Goal: Task Accomplishment & Management: Manage account settings

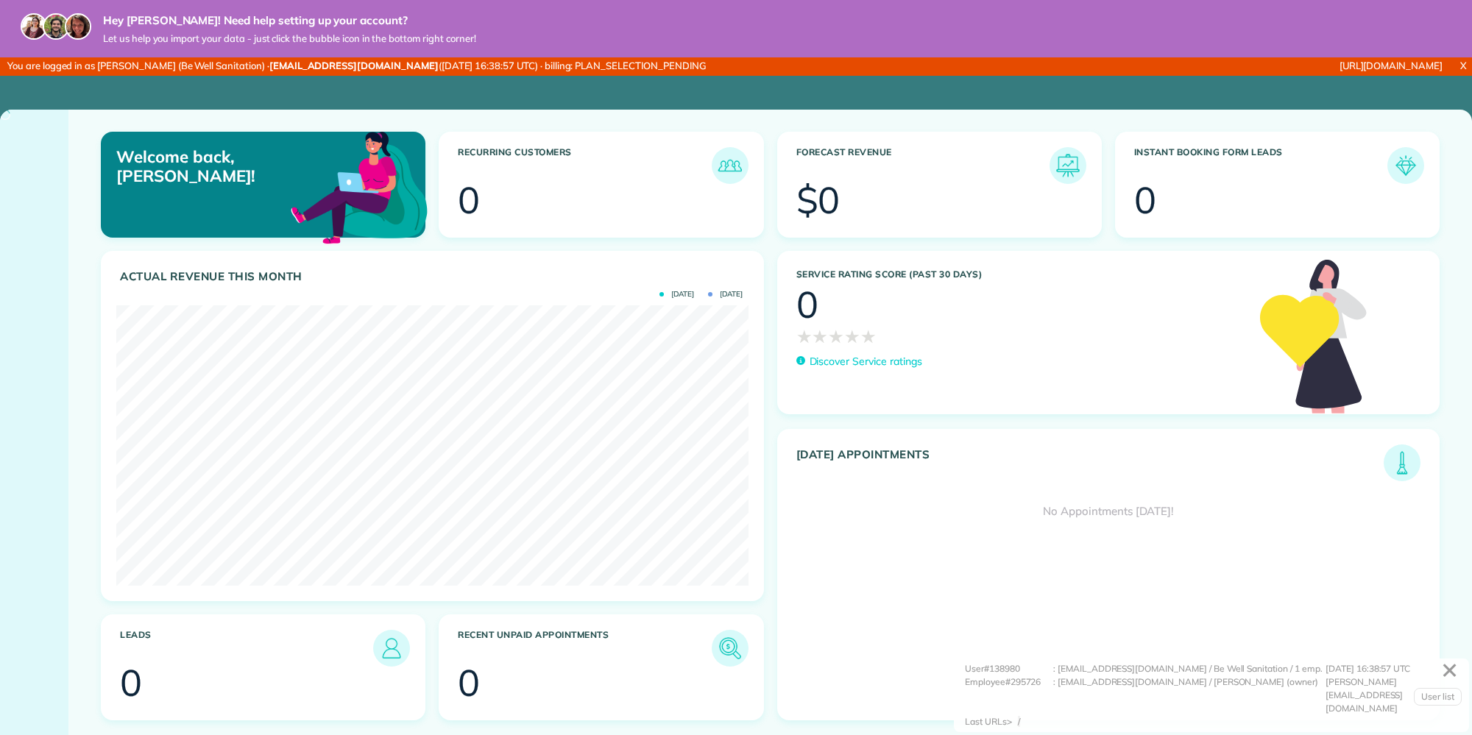
scroll to position [280, 632]
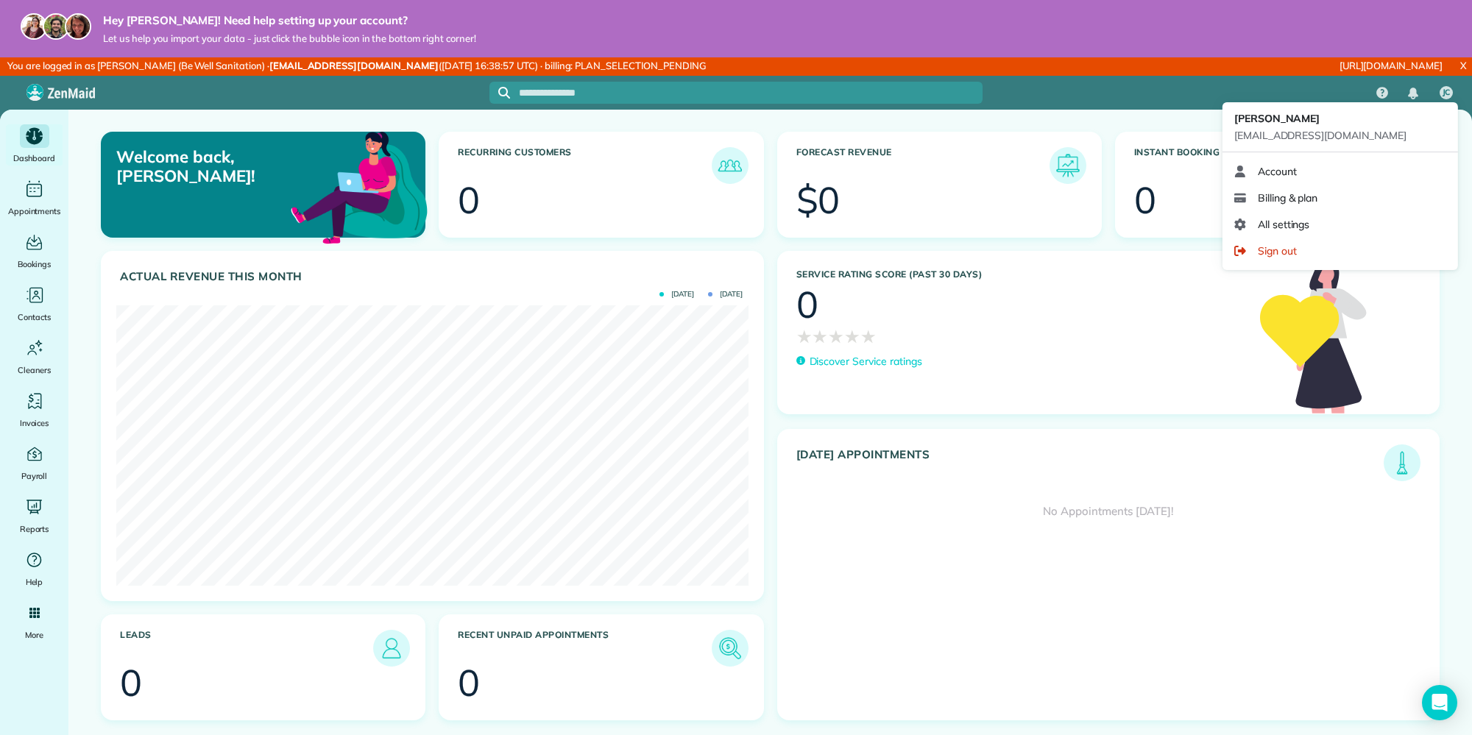
click at [1307, 199] on span "Billing & plan" at bounding box center [1288, 198] width 60 height 15
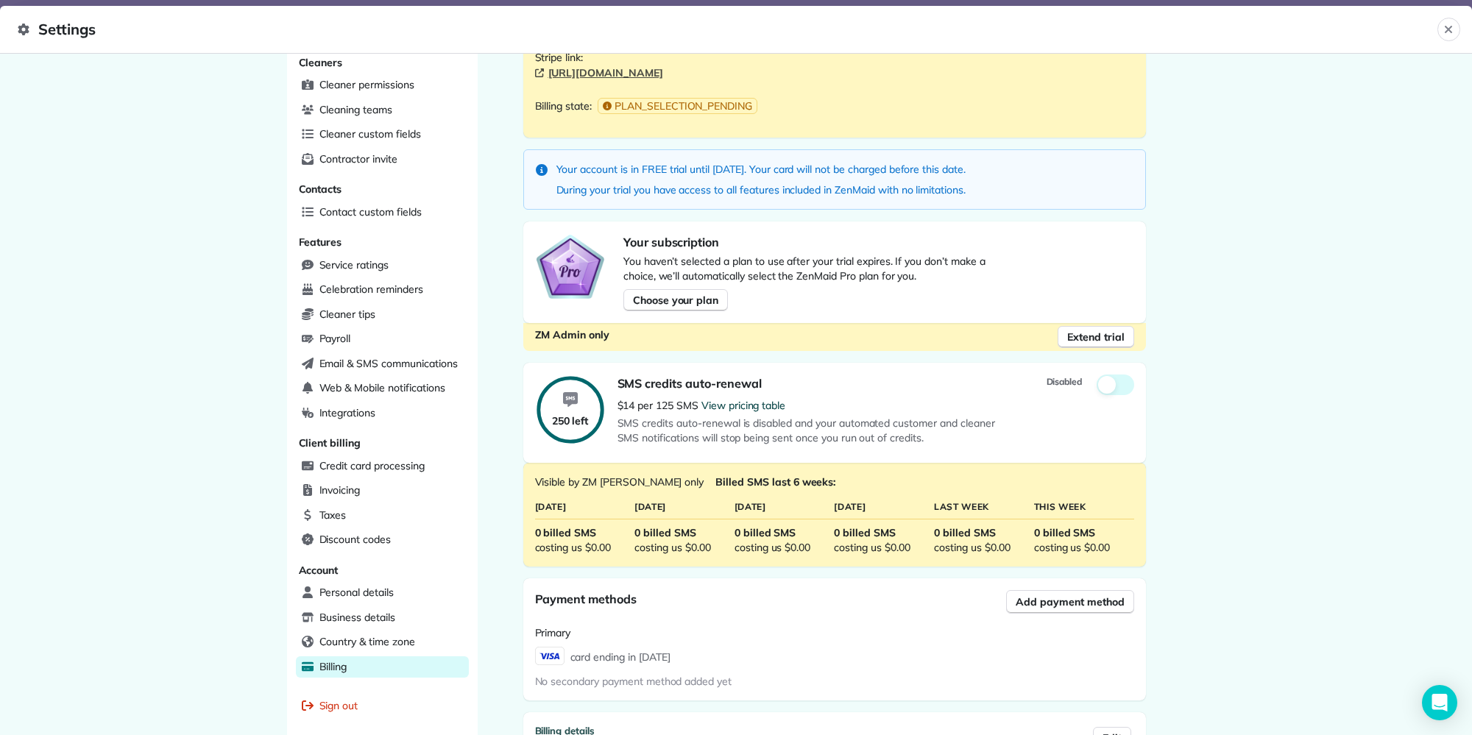
scroll to position [444, 0]
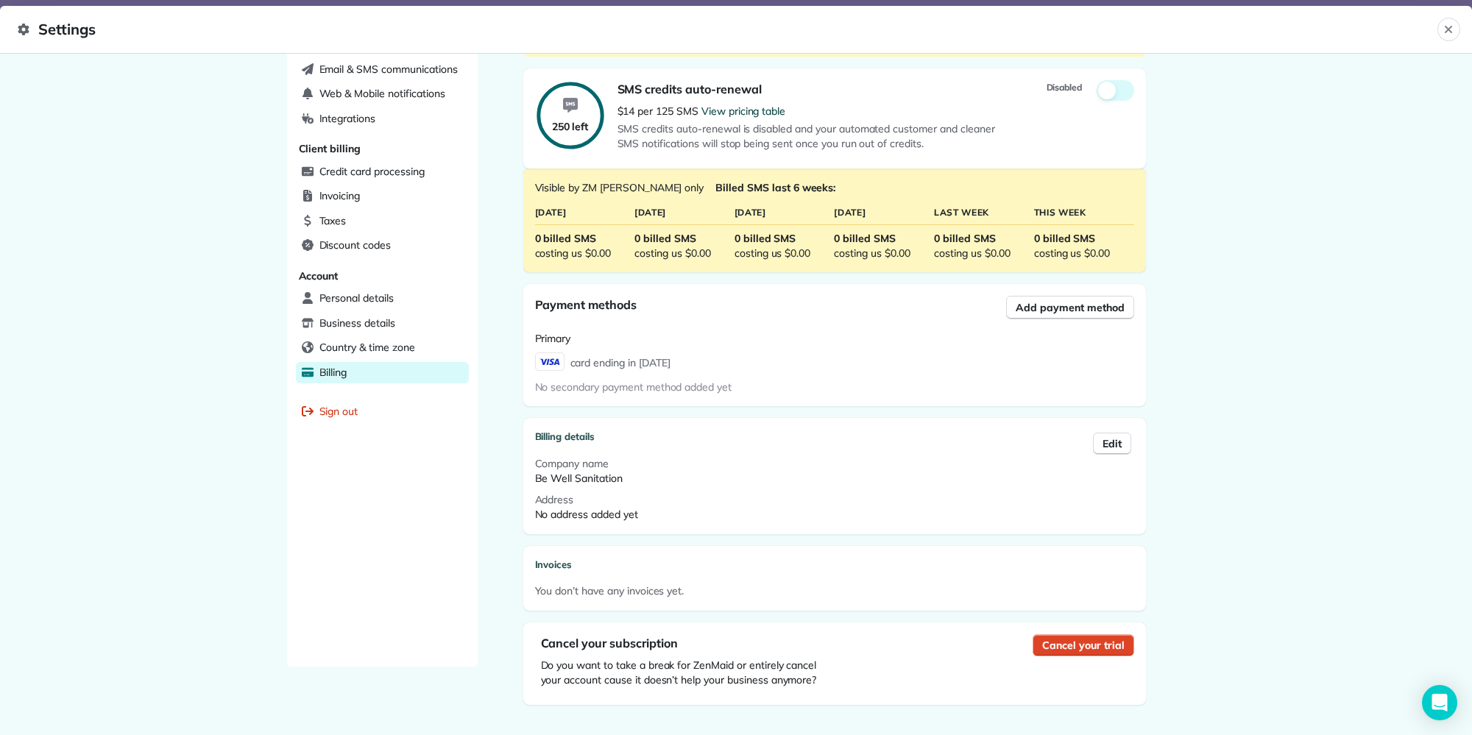
click at [1057, 640] on span "Cancel your trial" at bounding box center [1083, 645] width 82 height 15
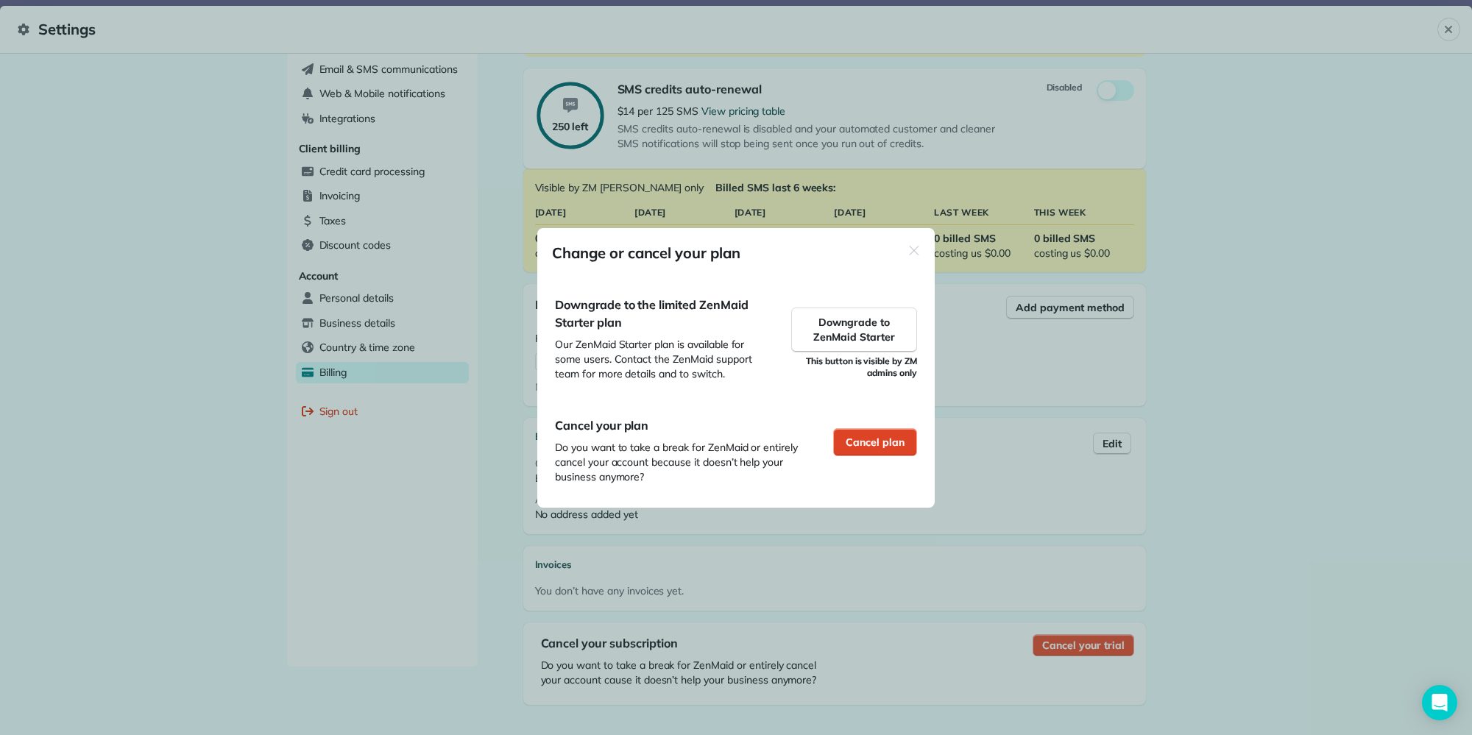
click at [874, 435] on span "Cancel plan" at bounding box center [875, 442] width 59 height 15
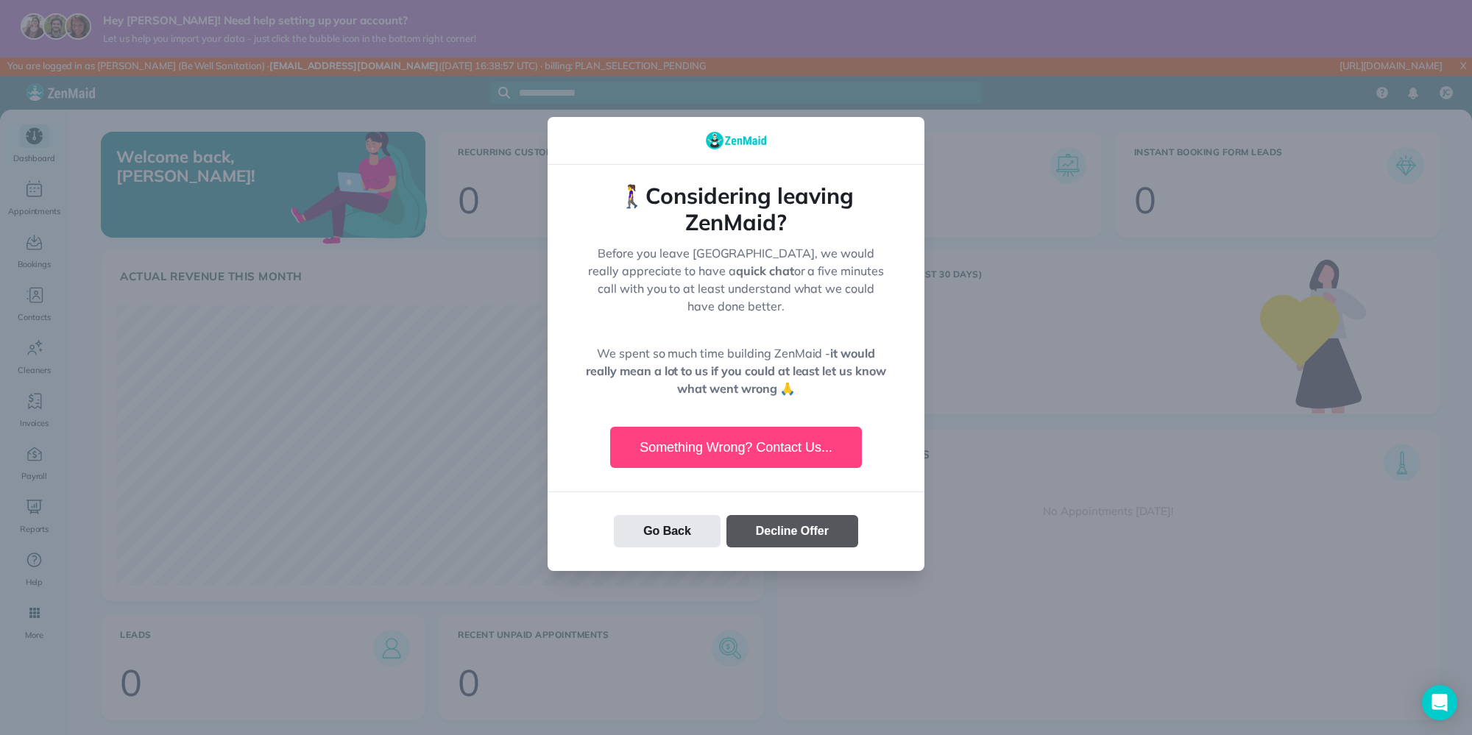
click at [791, 517] on button "Decline Offer" at bounding box center [793, 531] width 132 height 32
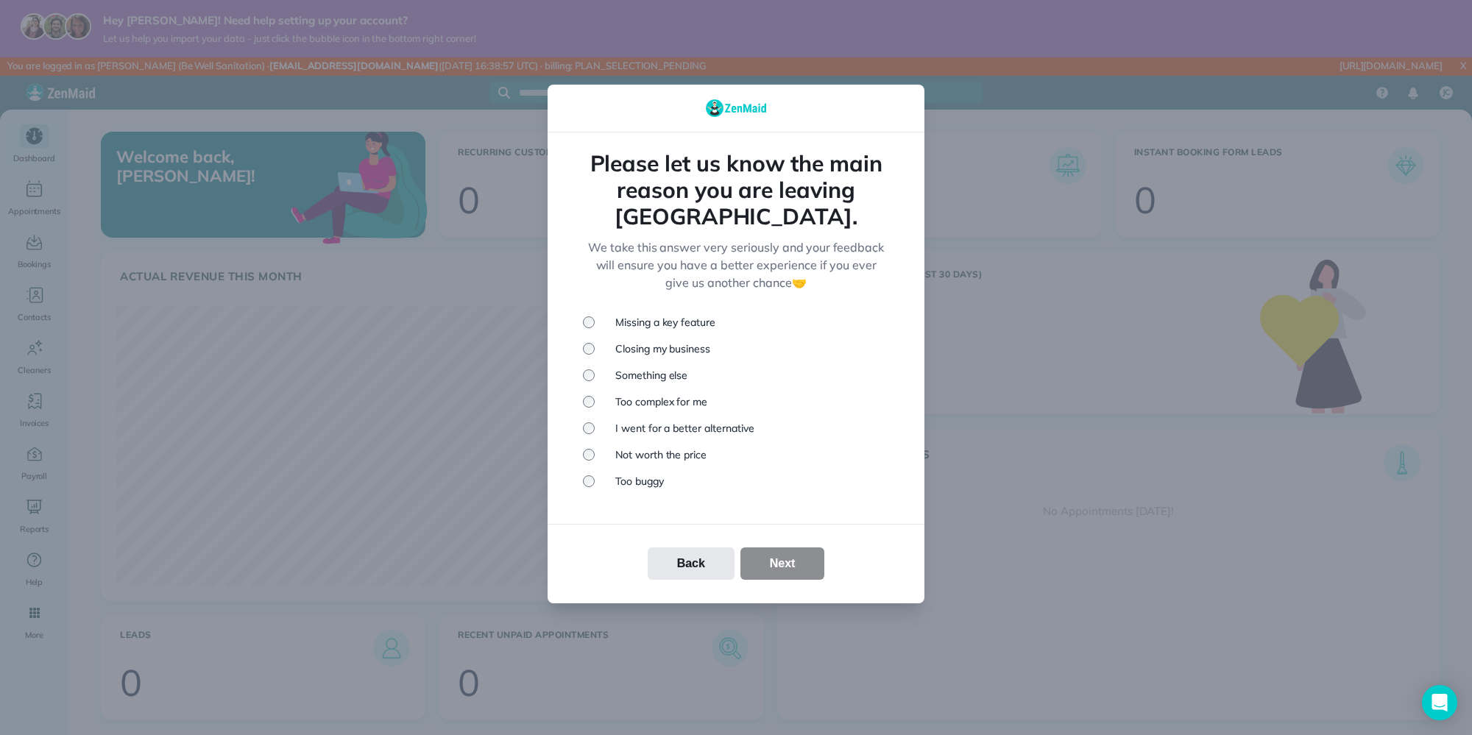
click at [626, 368] on li "Something else" at bounding box center [736, 375] width 306 height 15
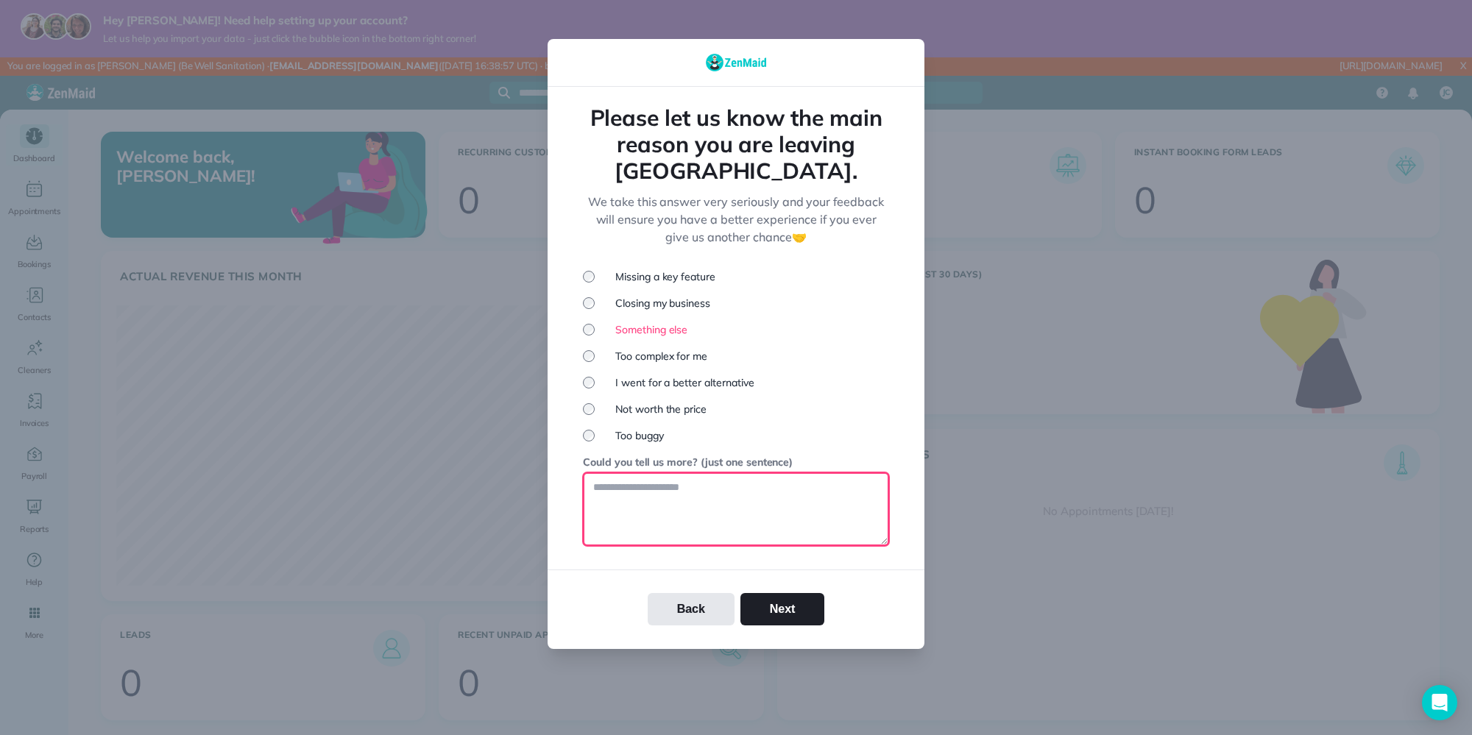
click at [675, 473] on textarea at bounding box center [736, 510] width 306 height 74
click at [738, 483] on textarea at bounding box center [736, 510] width 306 height 74
type textarea "*"
click at [700, 473] on textarea at bounding box center [736, 510] width 306 height 74
paste textarea "**********"
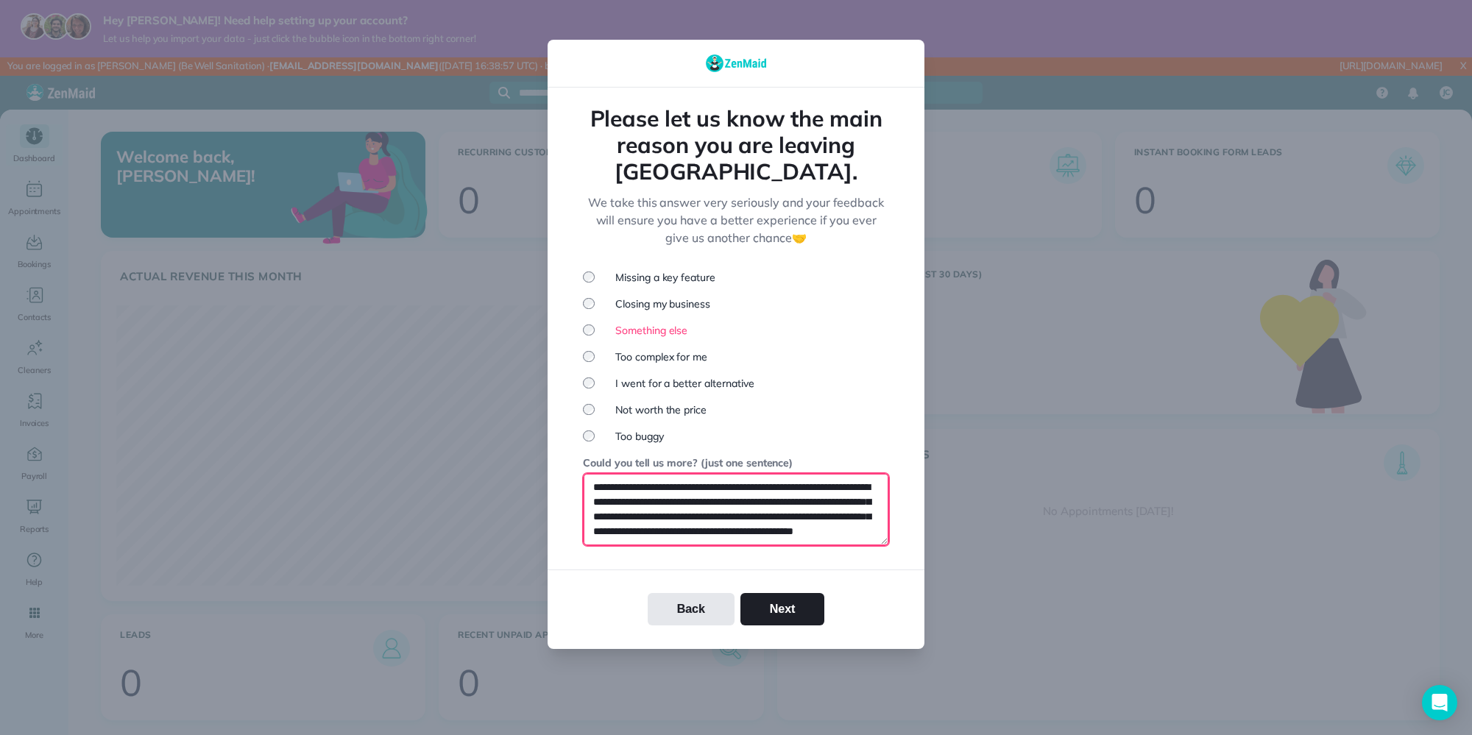
scroll to position [14, 0]
paste textarea "**********"
type textarea "**********"
click at [785, 593] on button "Next" at bounding box center [782, 609] width 85 height 32
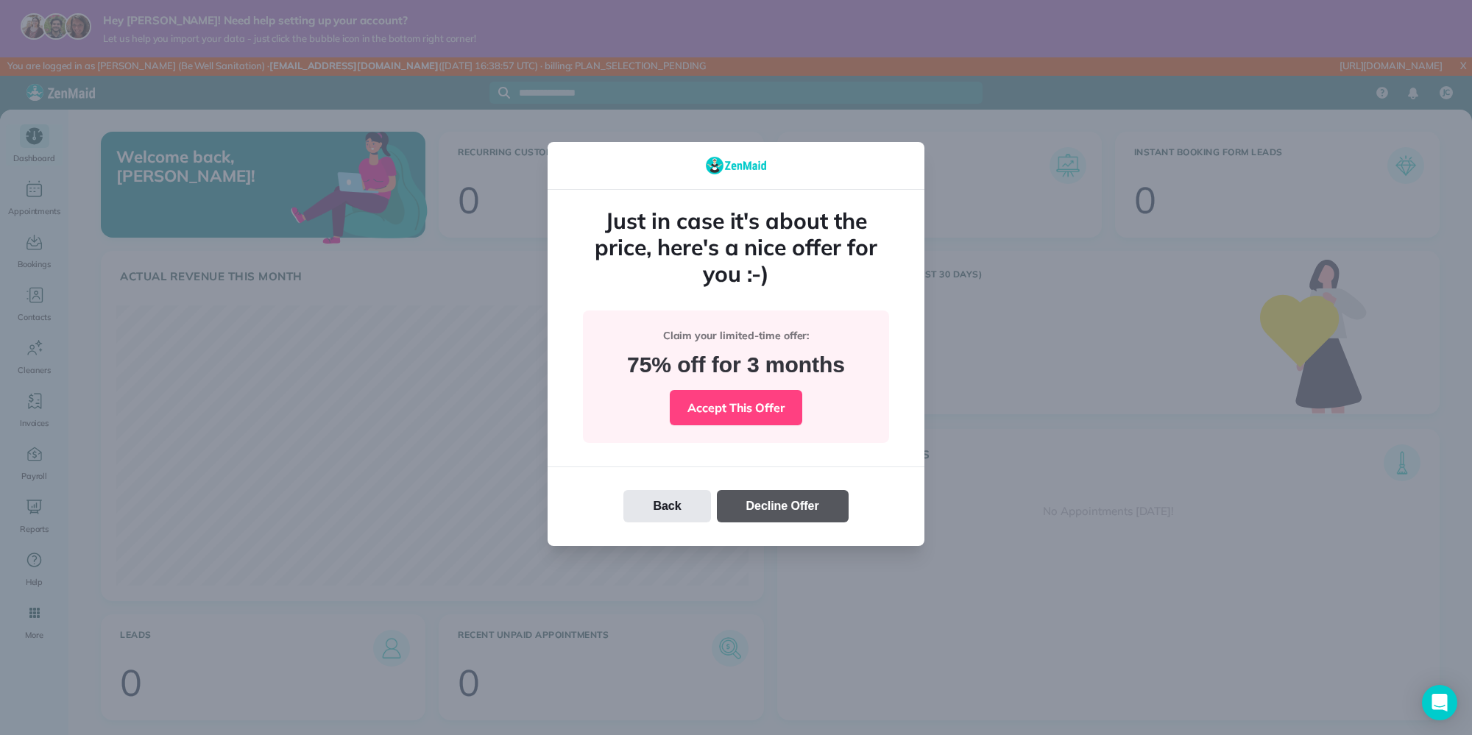
click at [767, 505] on button "Decline Offer" at bounding box center [783, 506] width 132 height 32
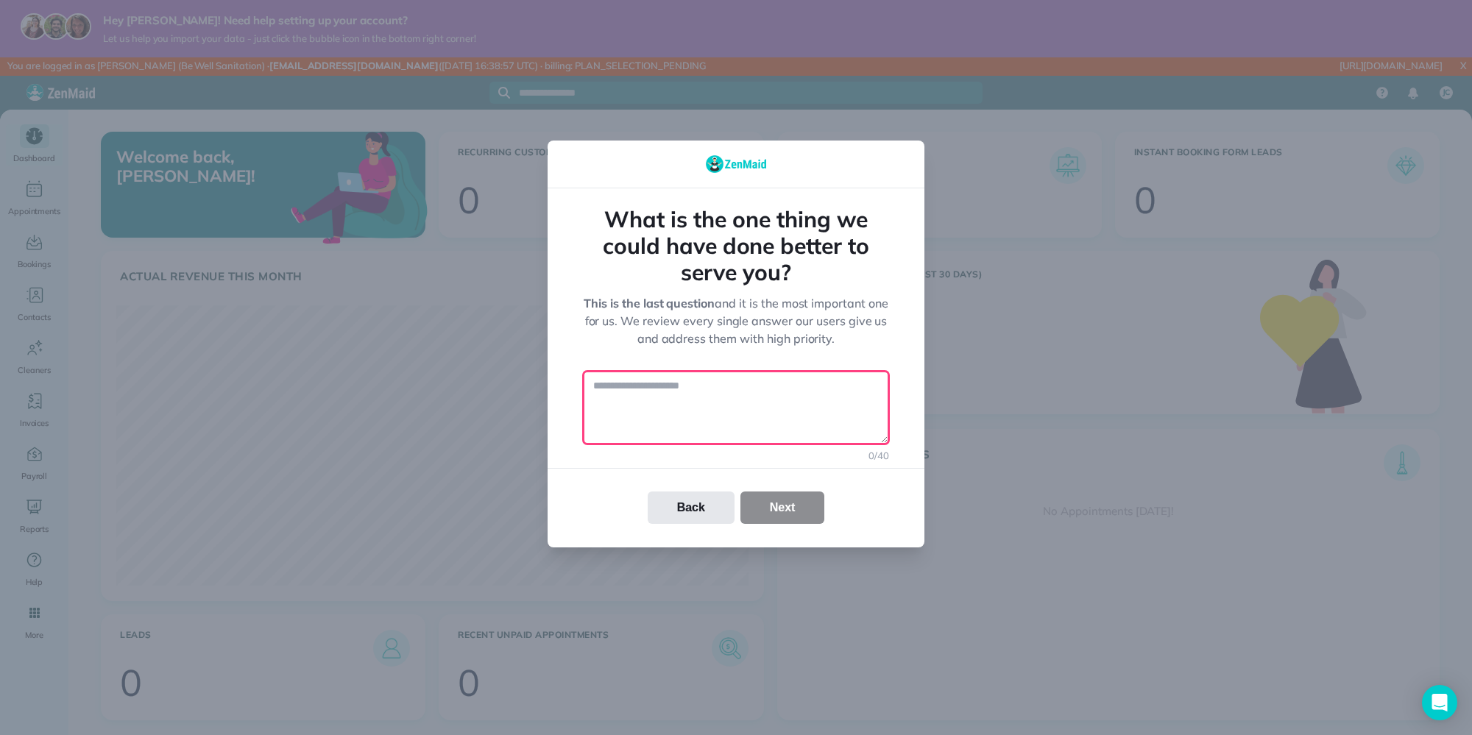
click at [733, 415] on textarea at bounding box center [736, 408] width 306 height 74
type textarea "**********"
click at [808, 501] on button "Next" at bounding box center [782, 508] width 85 height 32
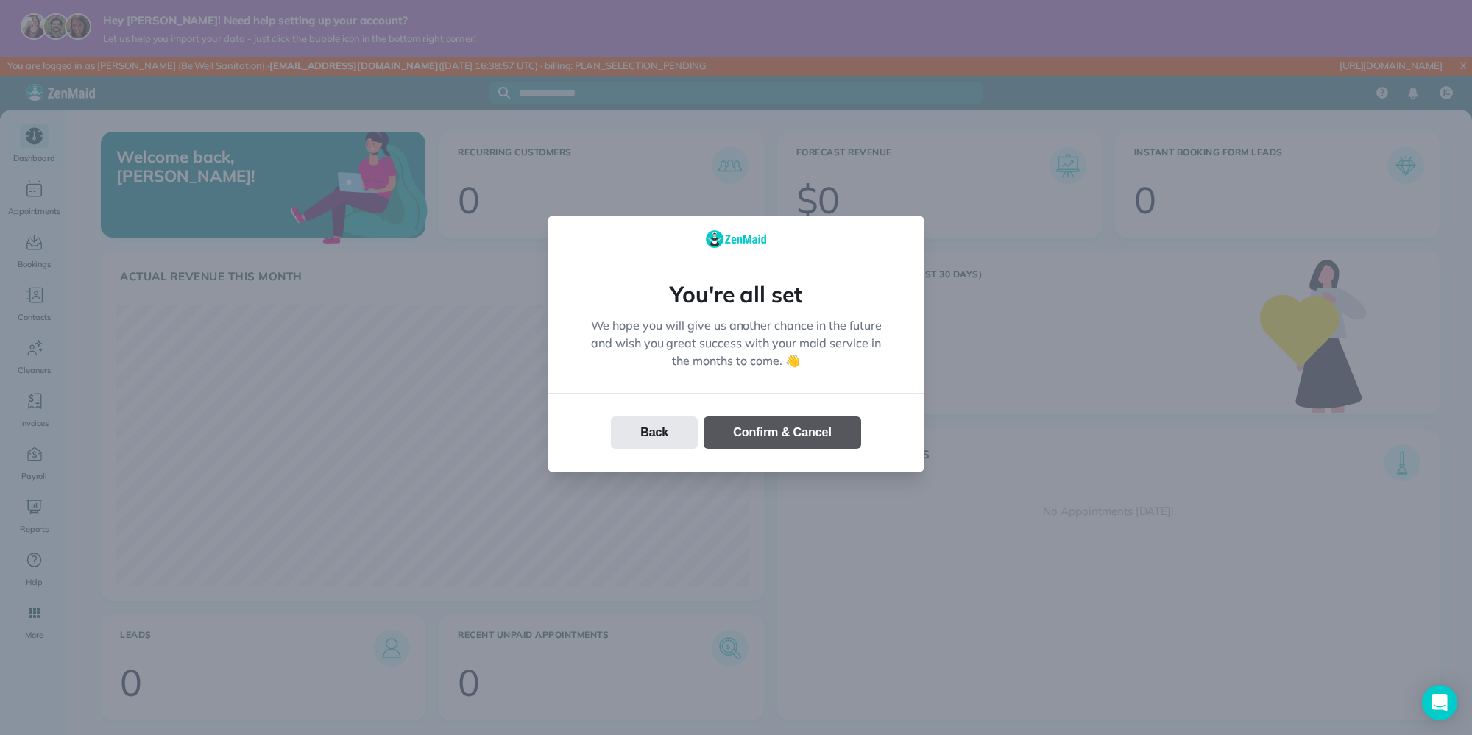
click at [793, 441] on button "Confirm & Cancel" at bounding box center [783, 433] width 158 height 32
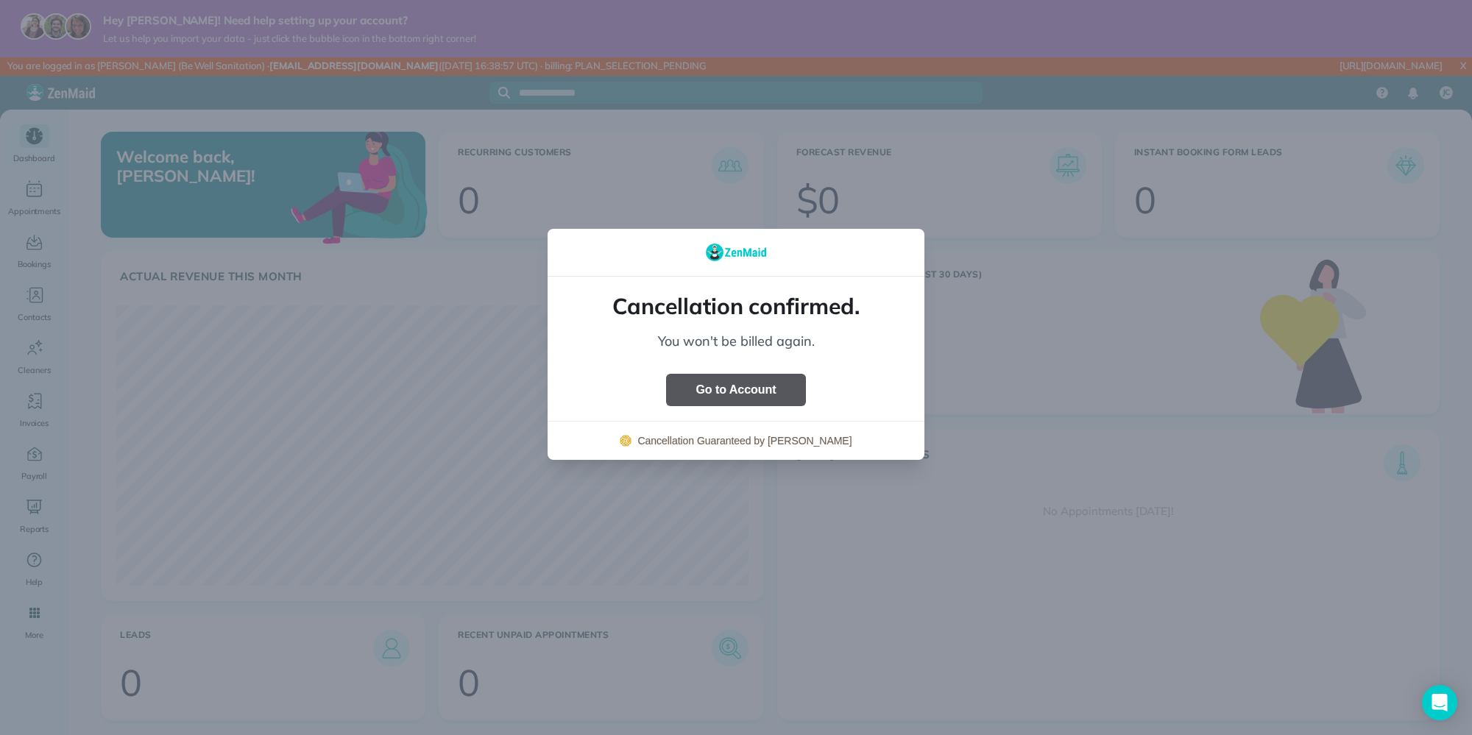
click at [736, 395] on button "Go to Account" at bounding box center [735, 390] width 139 height 32
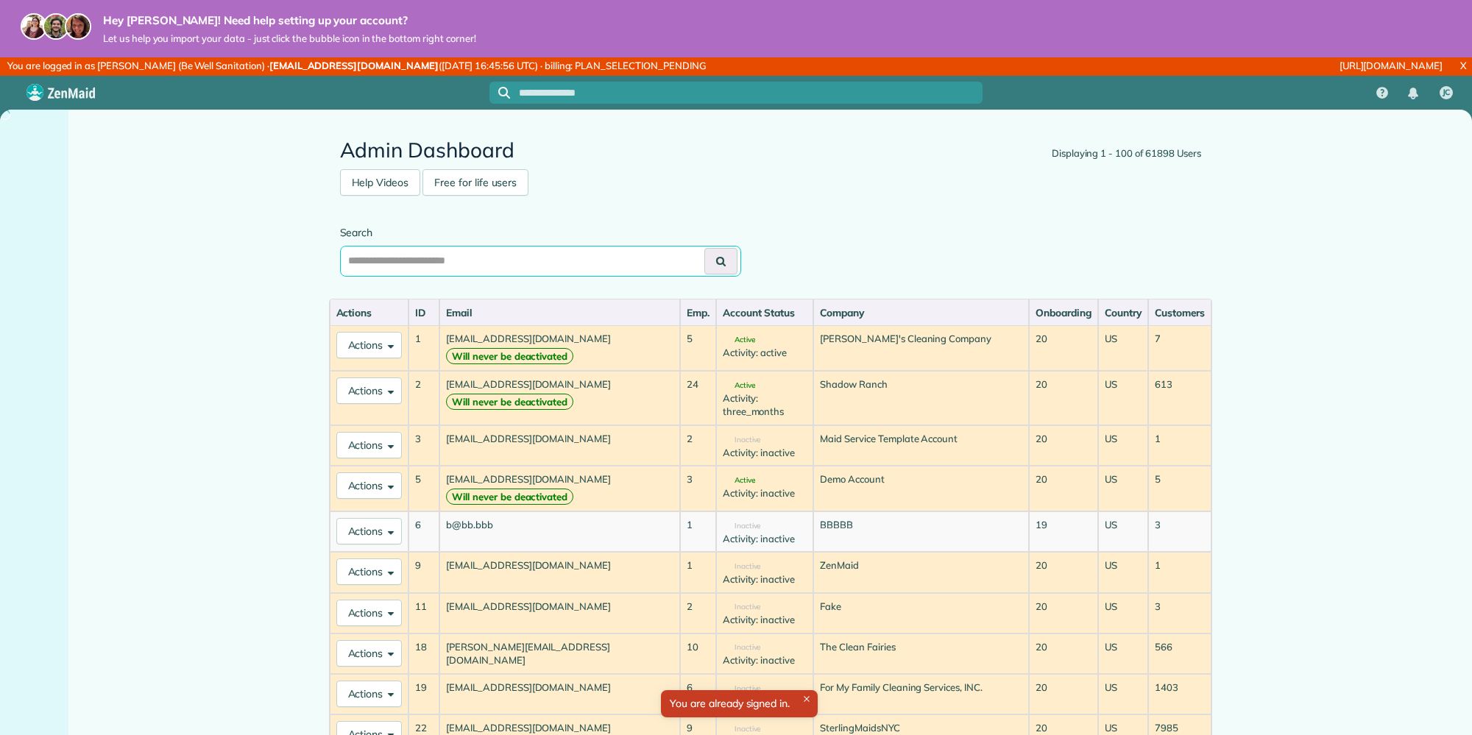
click at [618, 260] on input "text" at bounding box center [540, 261] width 401 height 31
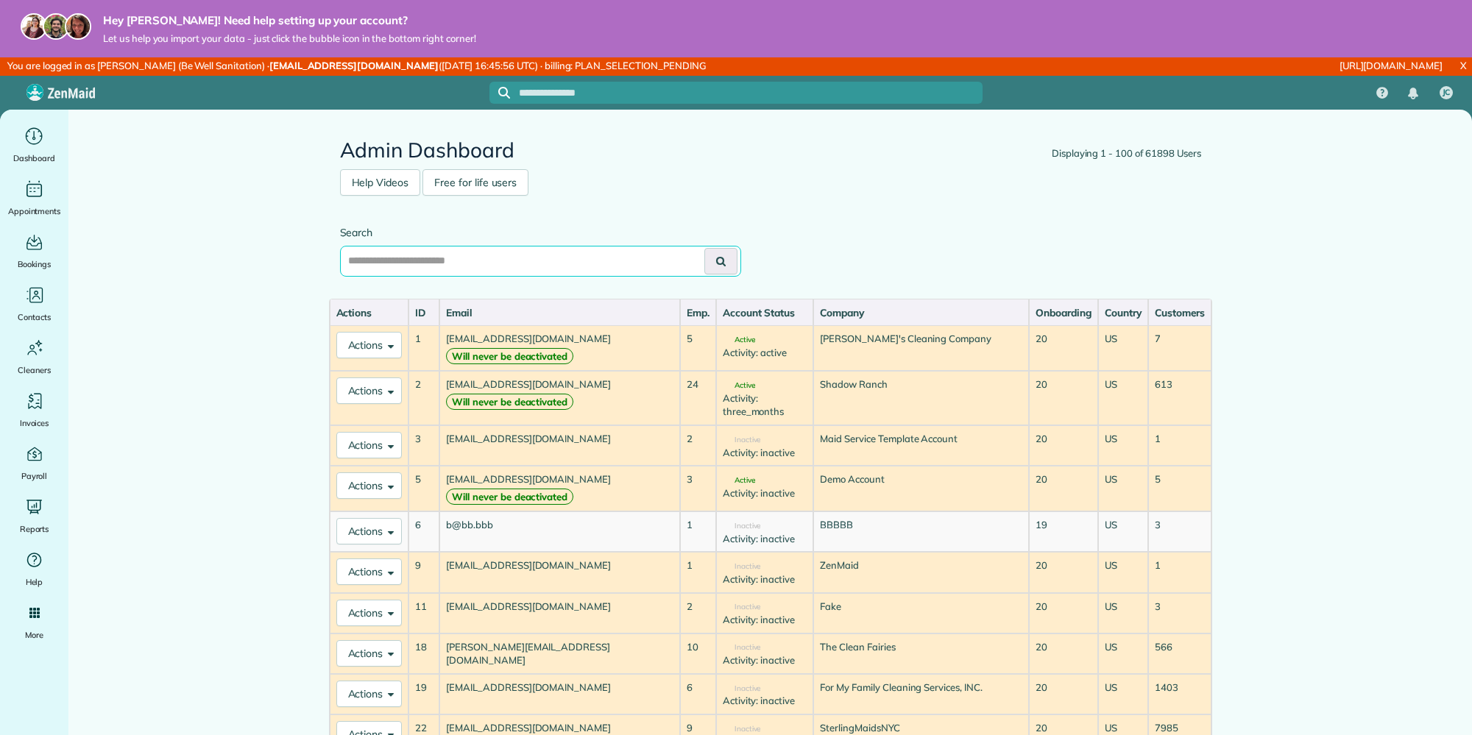
click at [621, 254] on input "text" at bounding box center [540, 261] width 401 height 31
type input "*********"
click at [704, 248] on button at bounding box center [720, 261] width 33 height 26
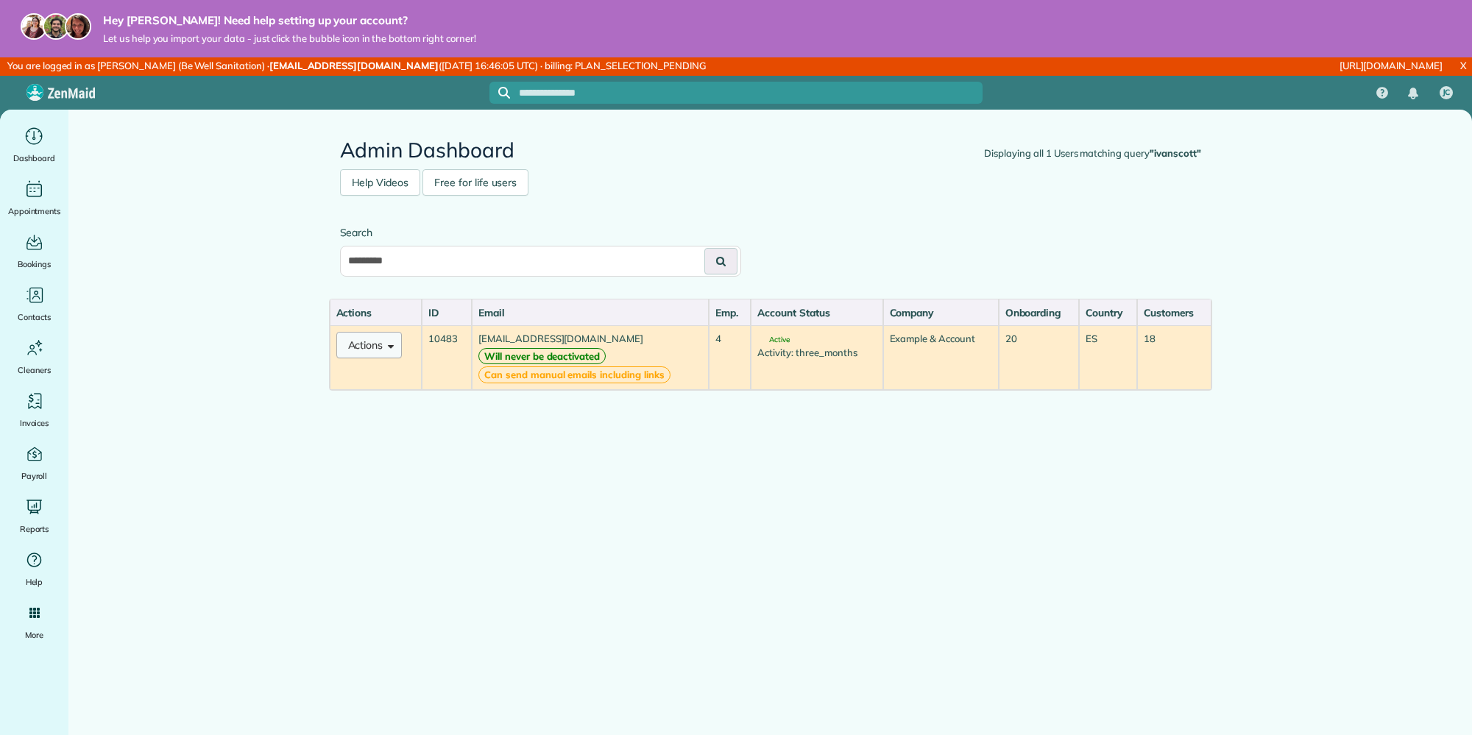
click at [397, 333] on button "Actions" at bounding box center [369, 345] width 66 height 26
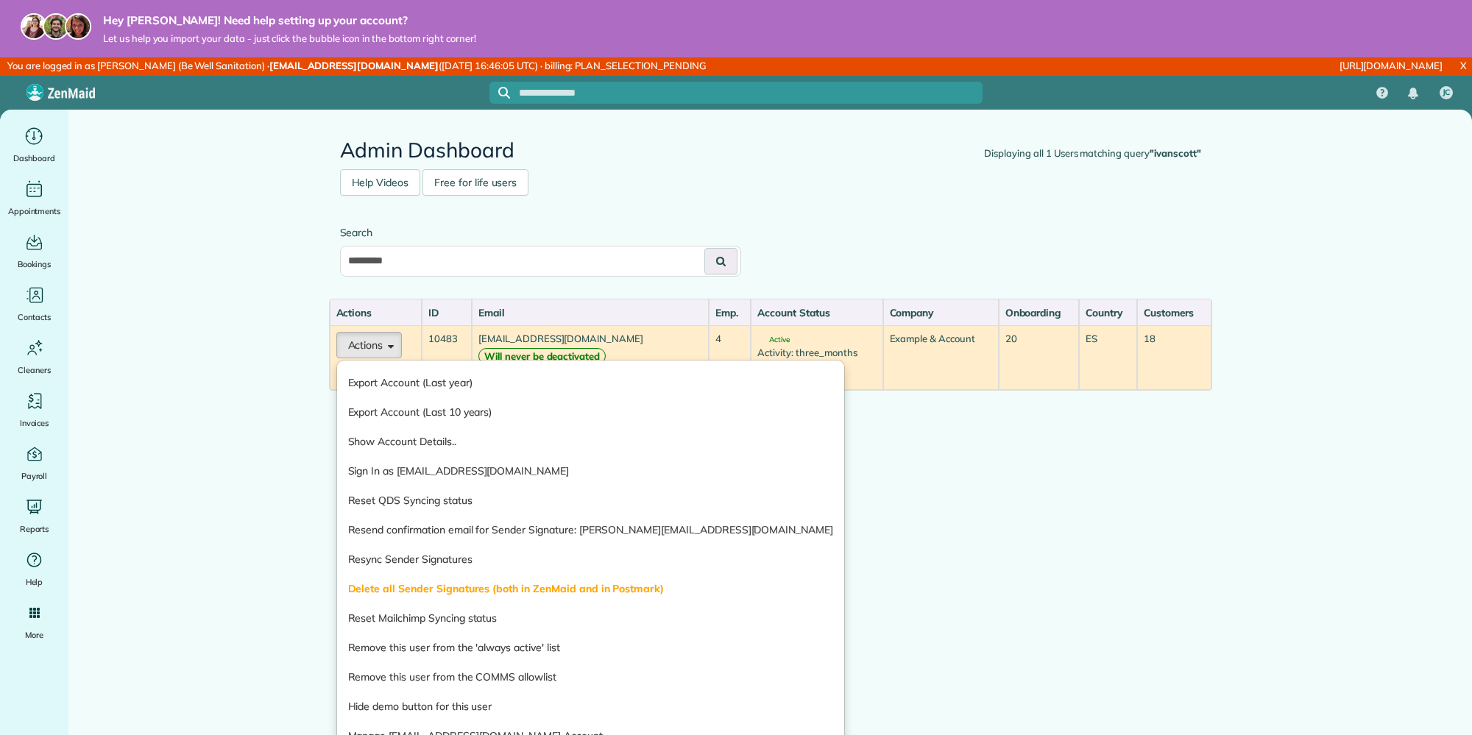
click at [386, 469] on link "Sign In as ivanscott@taskawayva.com" at bounding box center [591, 470] width 508 height 29
